Goal: Information Seeking & Learning: Learn about a topic

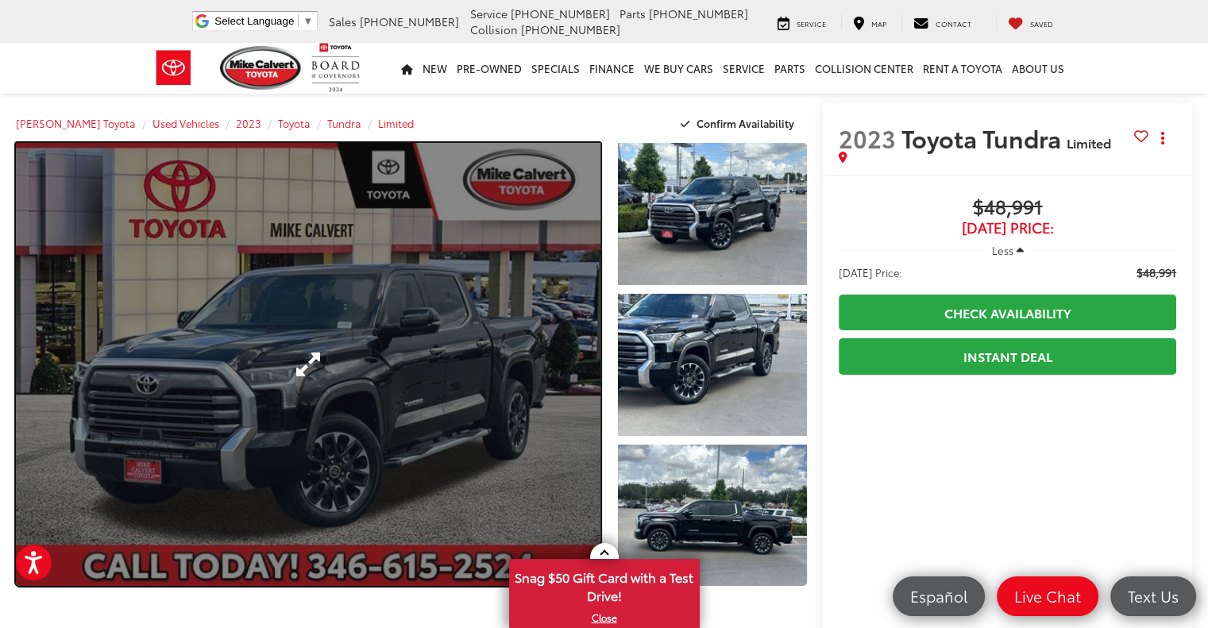
click at [457, 365] on link "Expand Photo 0" at bounding box center [308, 364] width 584 height 443
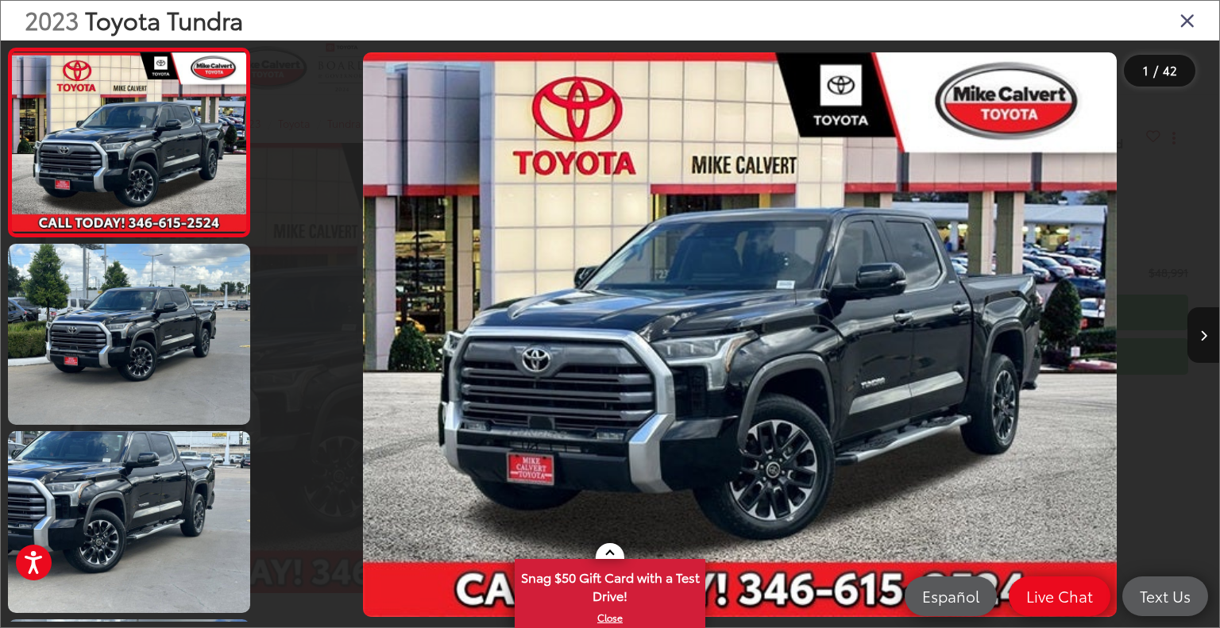
click at [1185, 14] on icon "Close gallery" at bounding box center [1187, 20] width 16 height 21
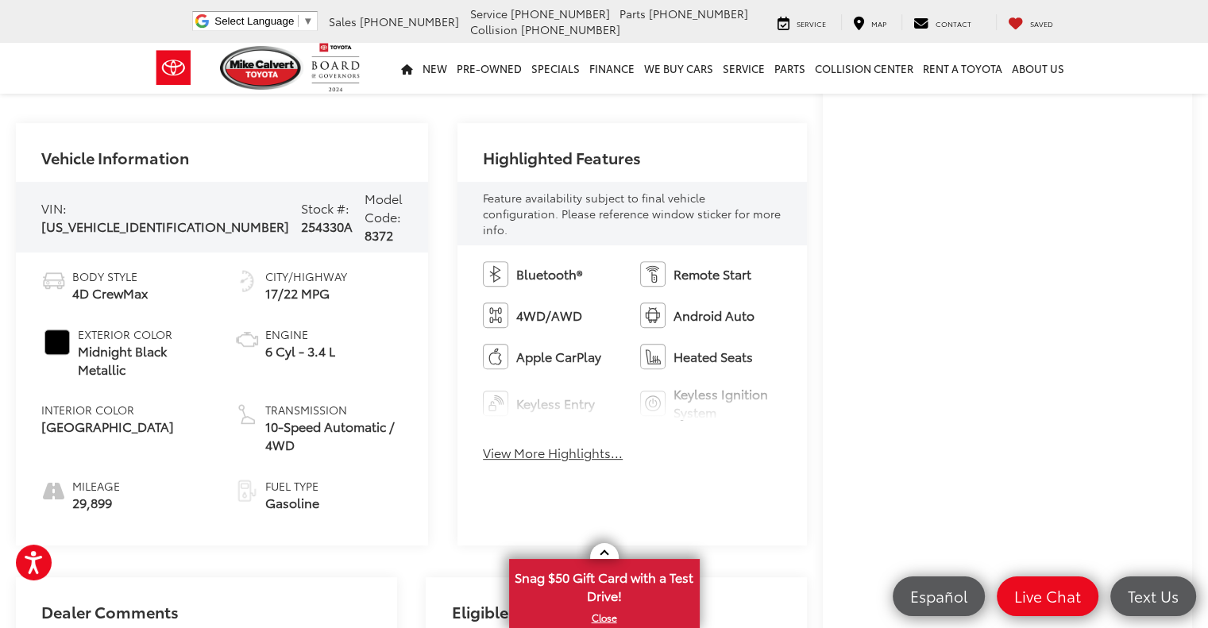
scroll to position [874, 0]
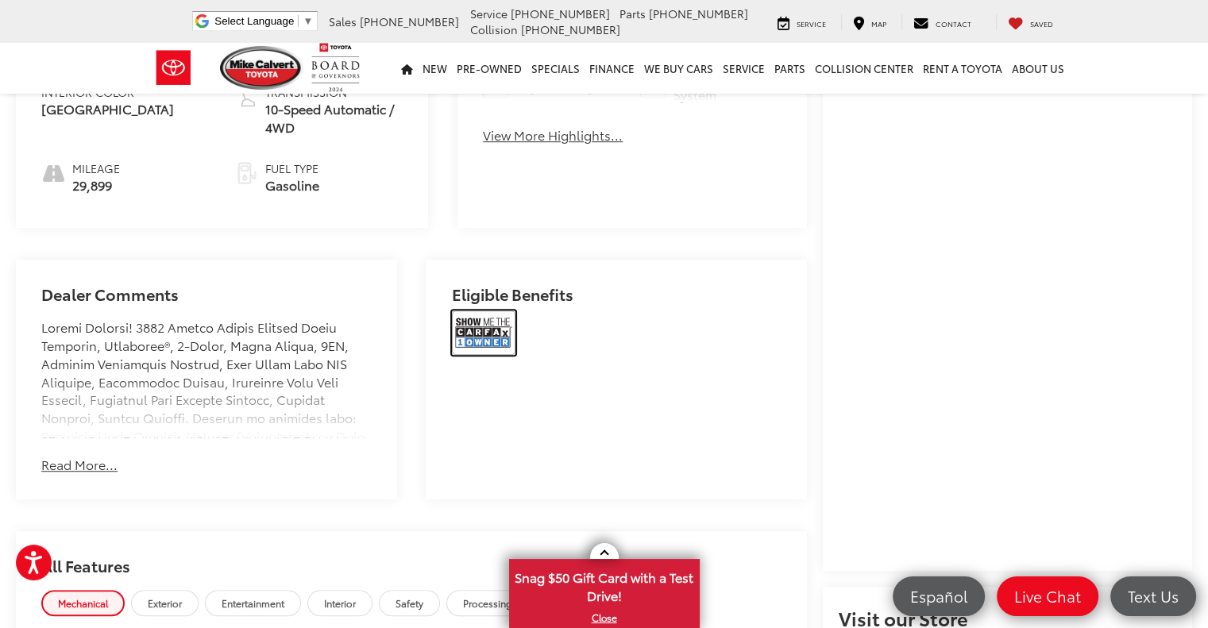
drag, startPoint x: 483, startPoint y: 326, endPoint x: 639, endPoint y: 361, distance: 160.1
click at [483, 326] on img at bounding box center [484, 333] width 64 height 44
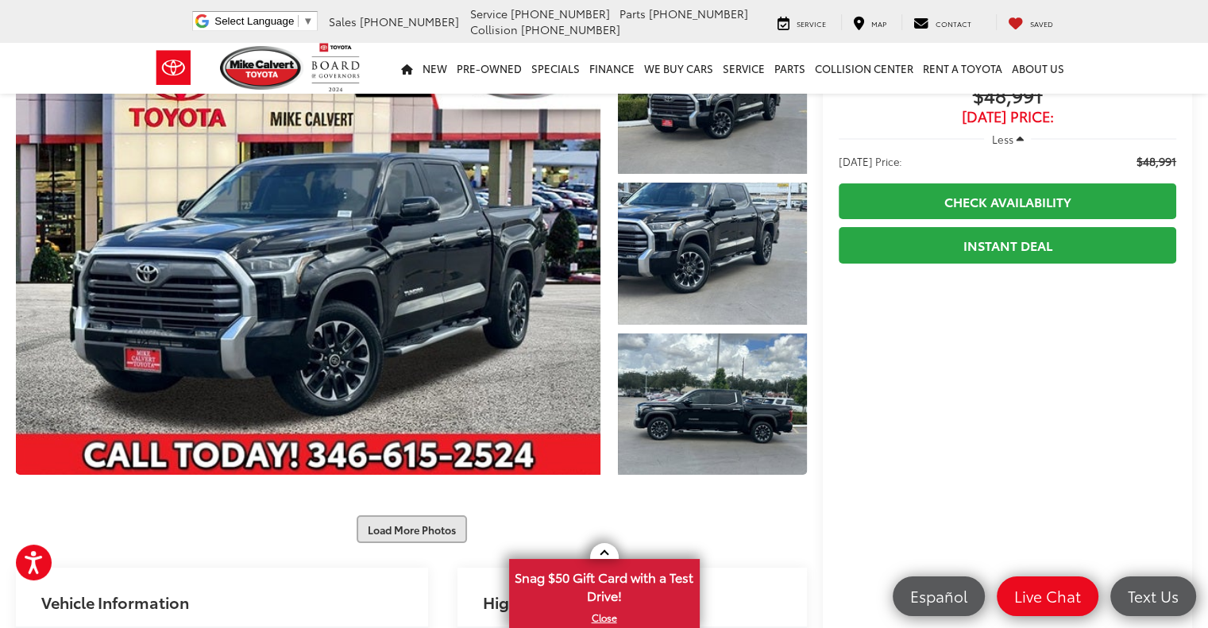
scroll to position [0, 0]
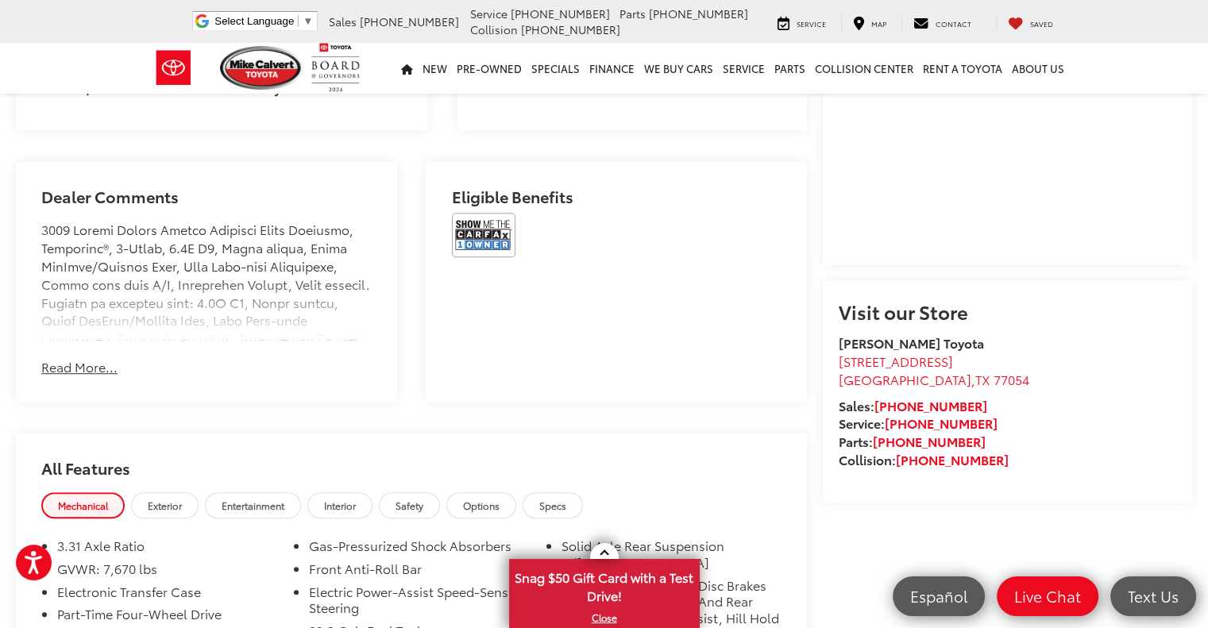
scroll to position [874, 0]
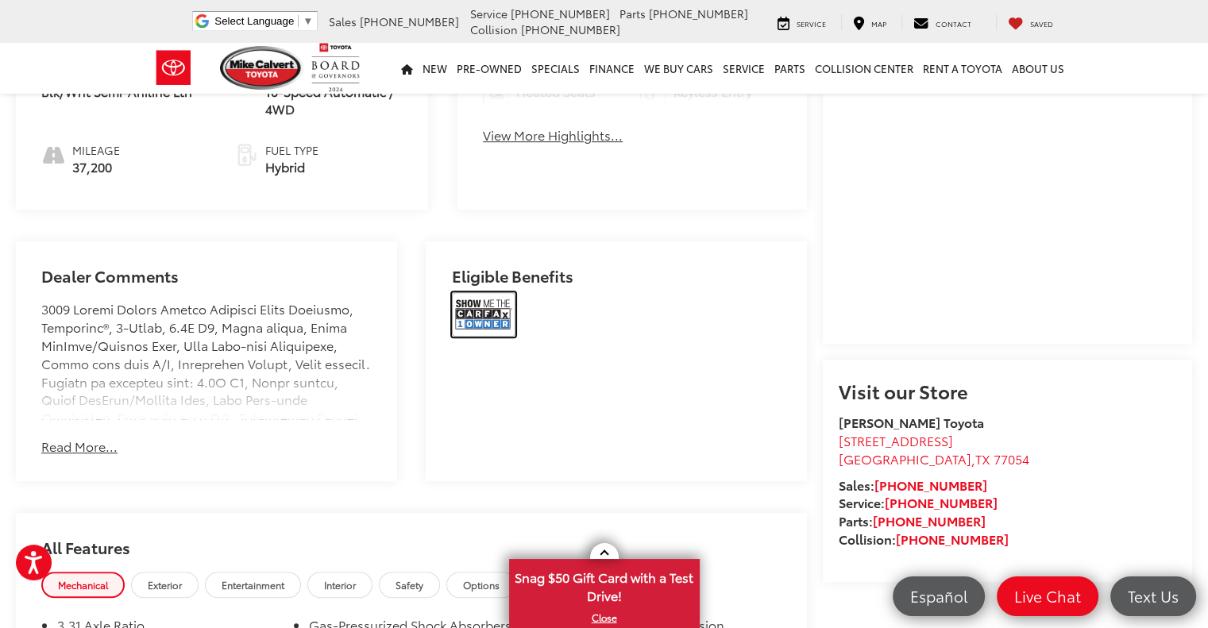
click at [481, 295] on img at bounding box center [484, 314] width 64 height 44
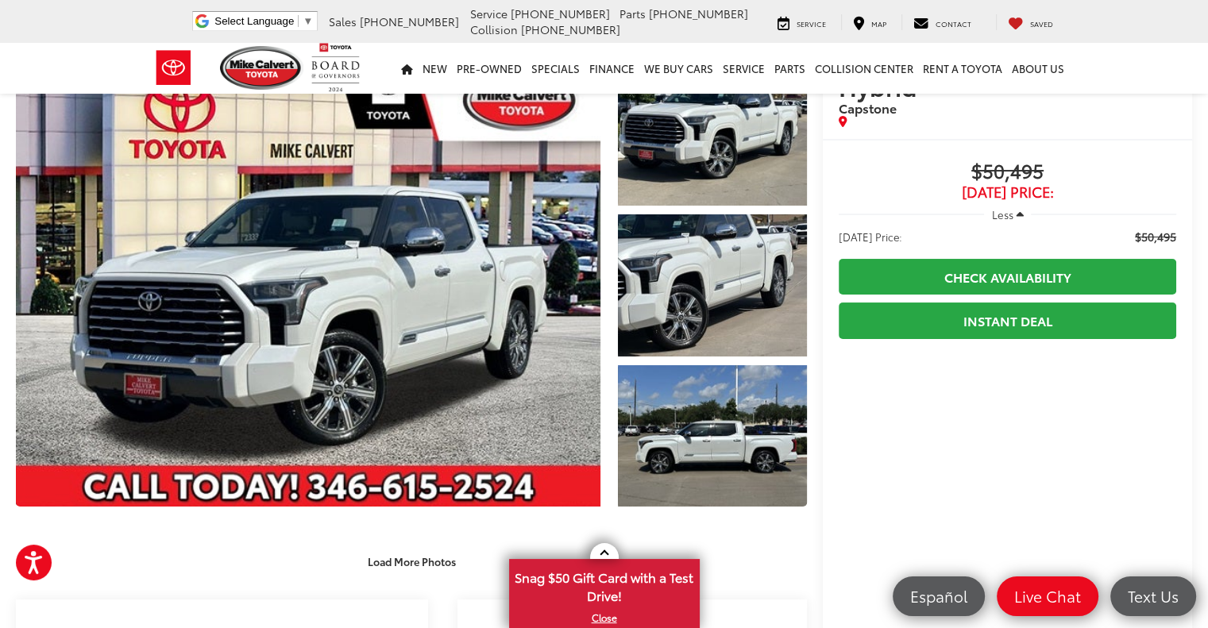
scroll to position [0, 0]
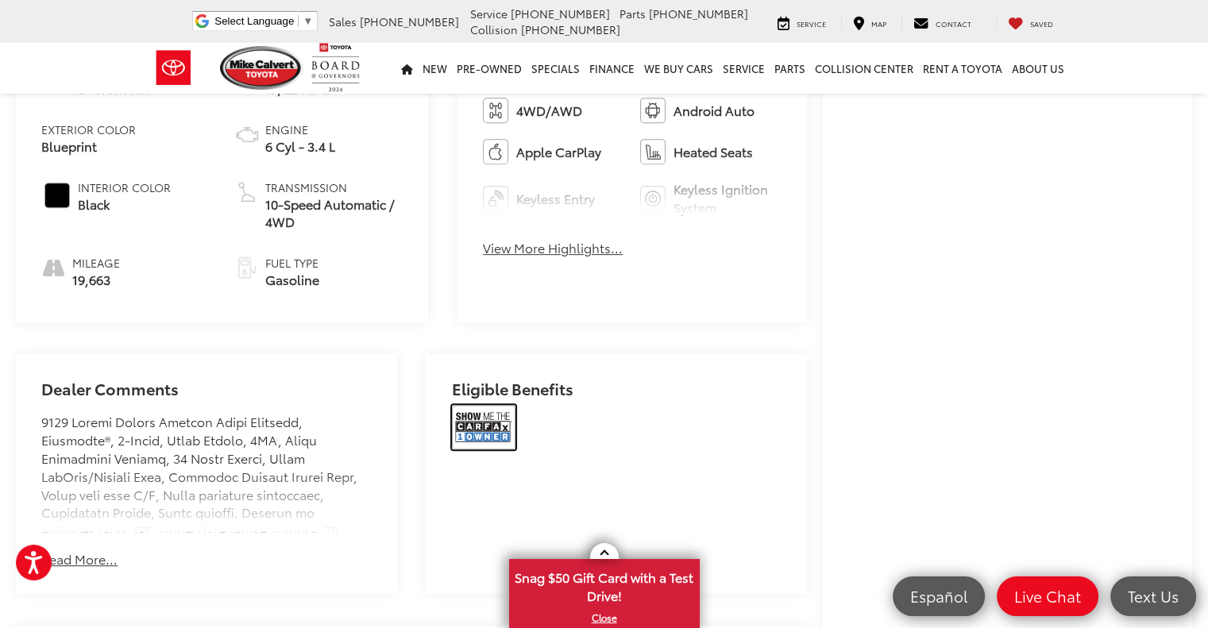
scroll to position [794, 0]
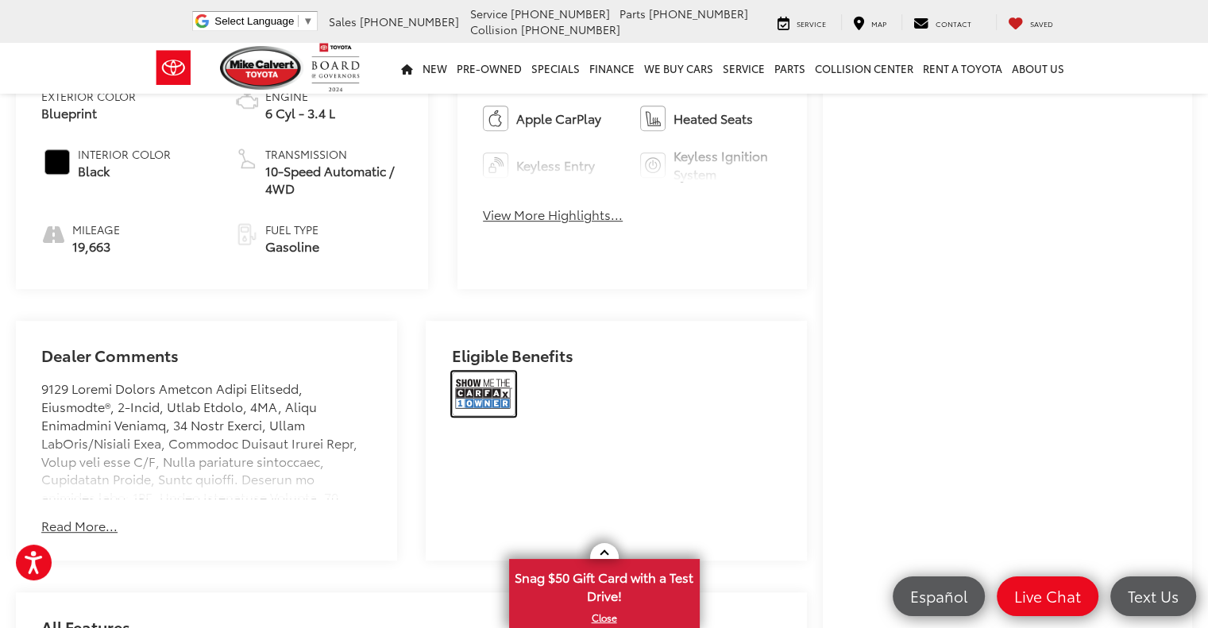
drag, startPoint x: 483, startPoint y: 378, endPoint x: 762, endPoint y: 392, distance: 279.9
click at [483, 378] on img at bounding box center [484, 394] width 64 height 44
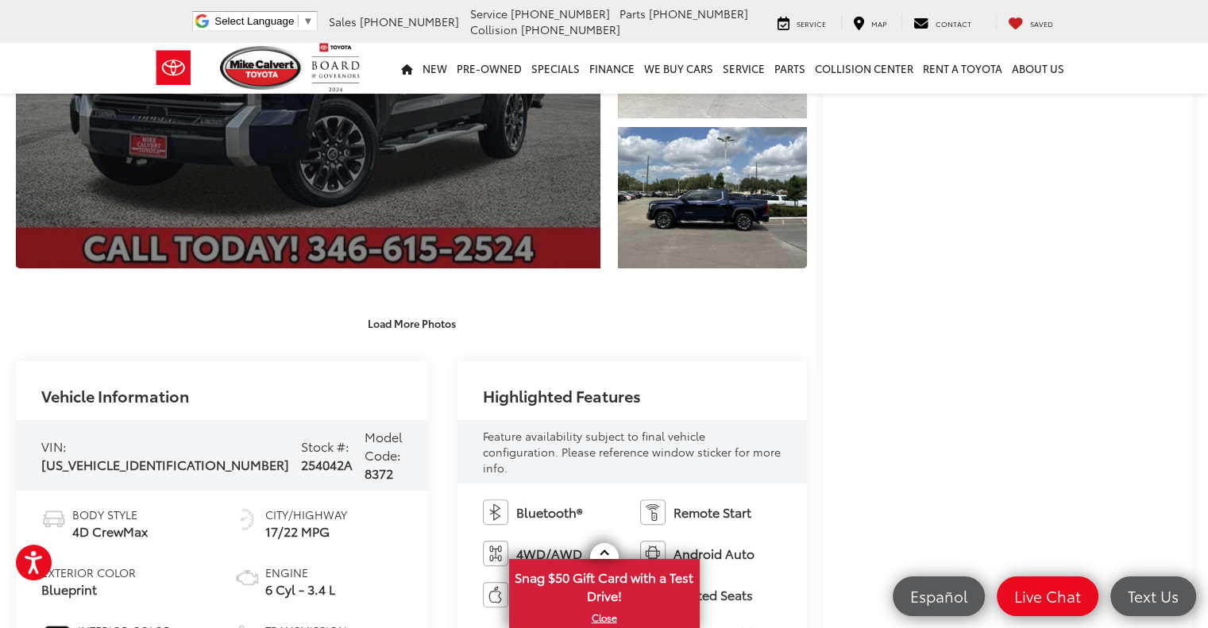
scroll to position [556, 0]
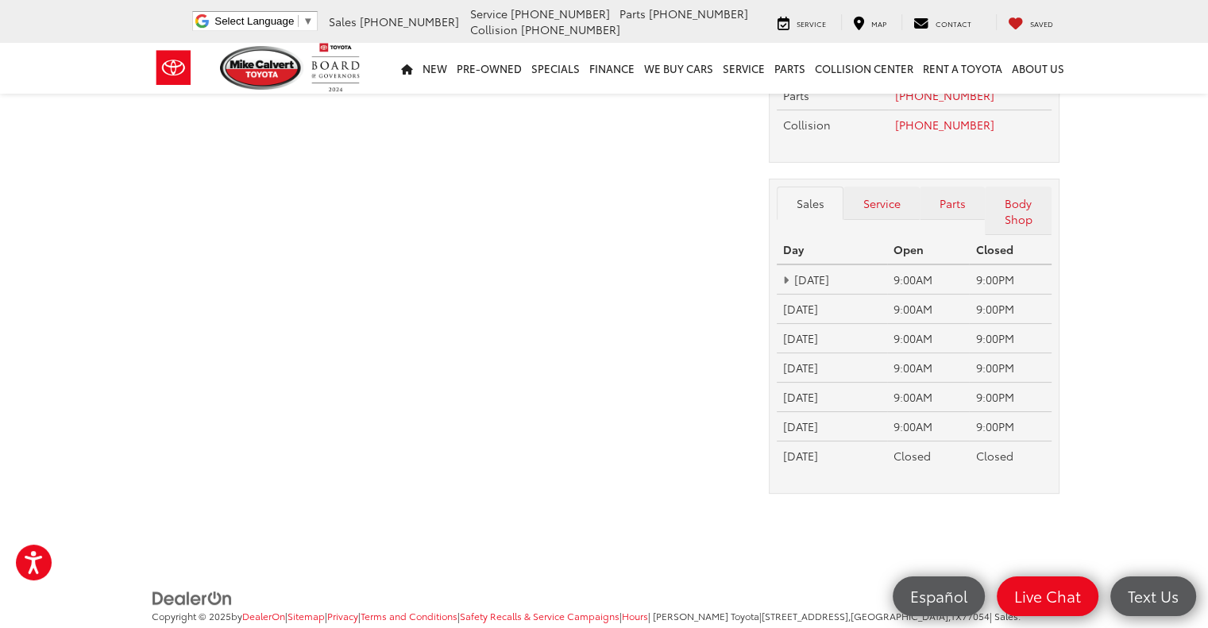
scroll to position [126, 0]
